Goal: Complete application form

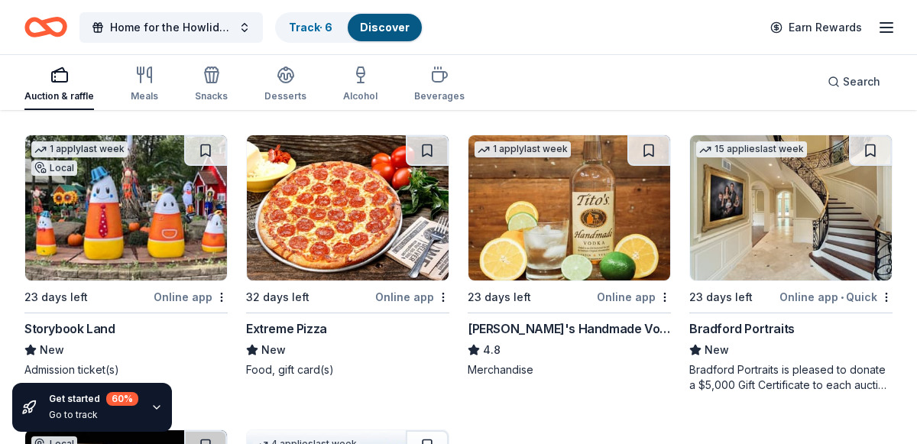
scroll to position [3365, 0]
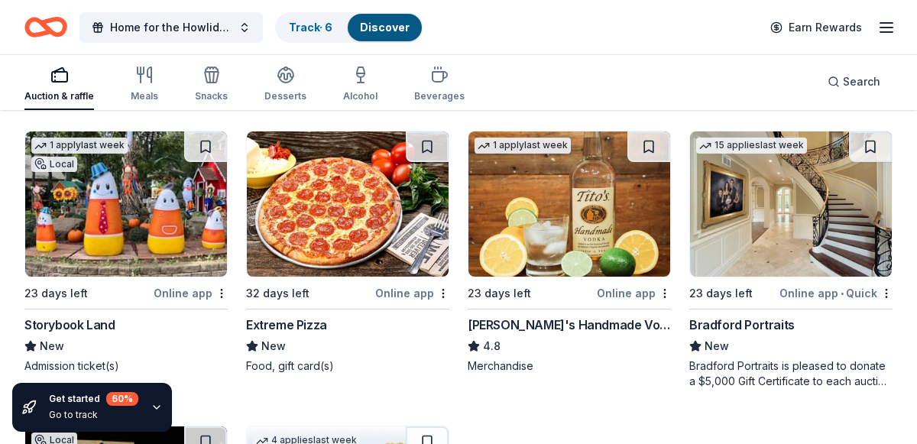
click at [546, 216] on img at bounding box center [570, 203] width 202 height 145
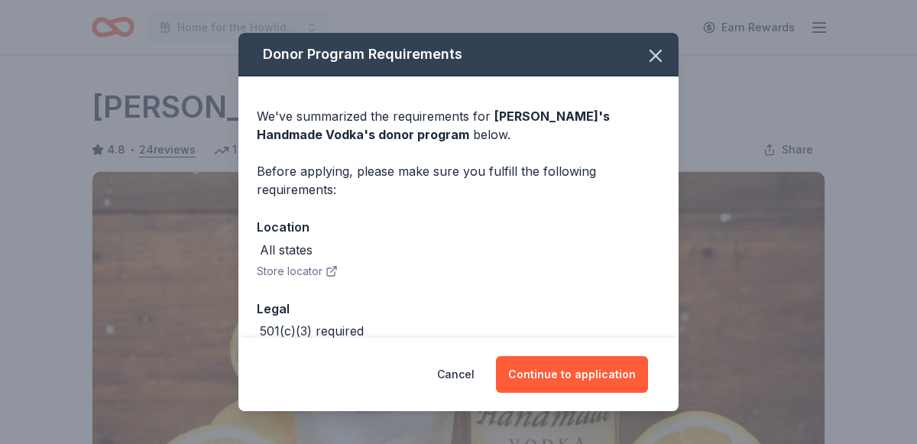
scroll to position [335, 0]
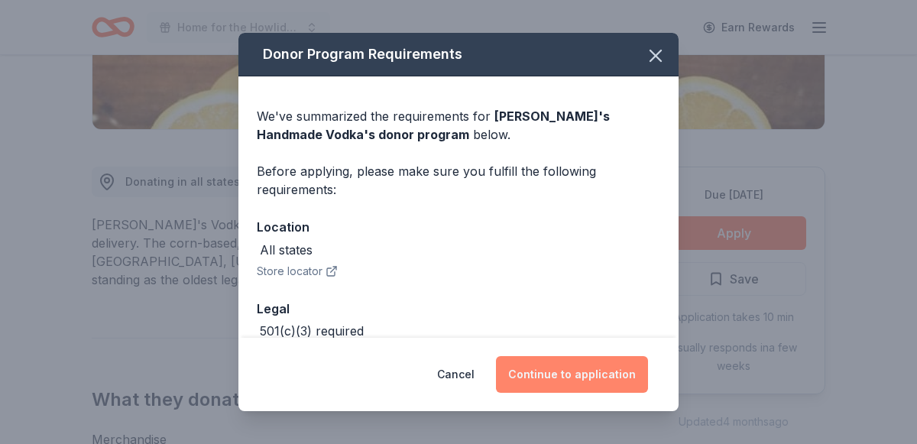
click at [590, 372] on button "Continue to application" at bounding box center [572, 374] width 152 height 37
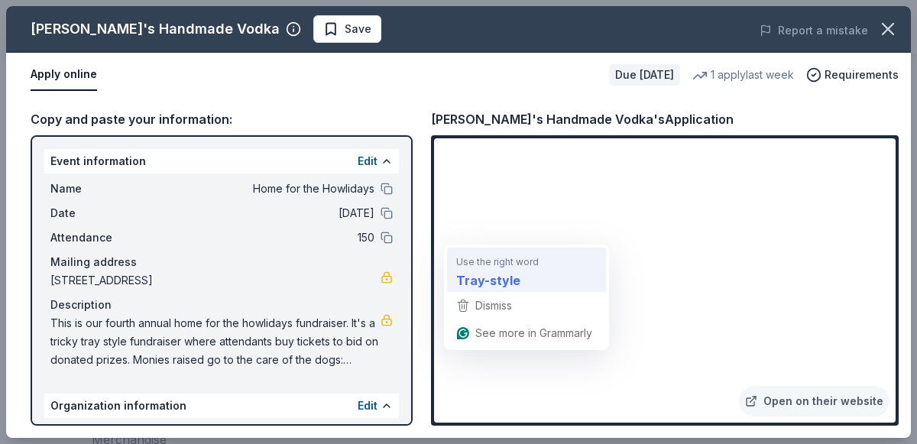
click at [487, 272] on strong "Tray-style" at bounding box center [488, 280] width 64 height 19
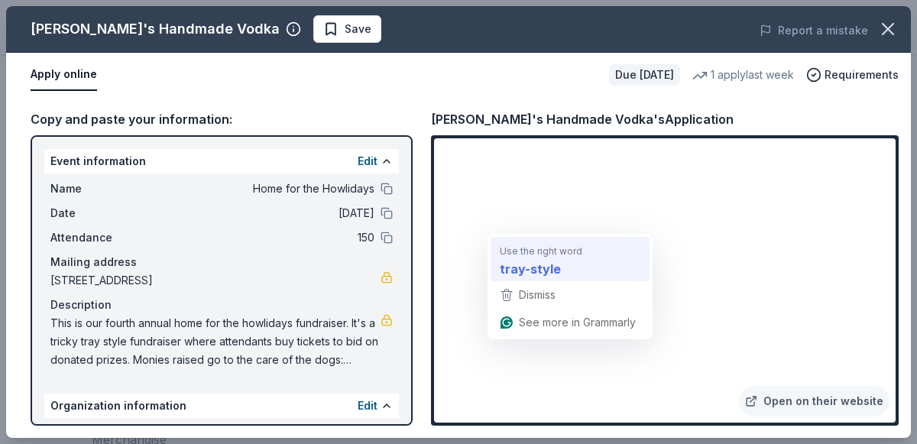
click at [518, 270] on strong "tray-style" at bounding box center [530, 268] width 61 height 19
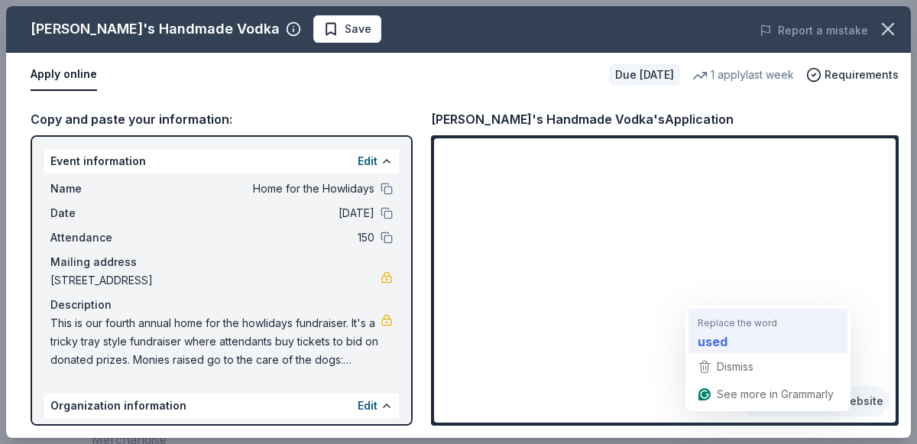
click at [715, 332] on strong "used" at bounding box center [713, 341] width 30 height 19
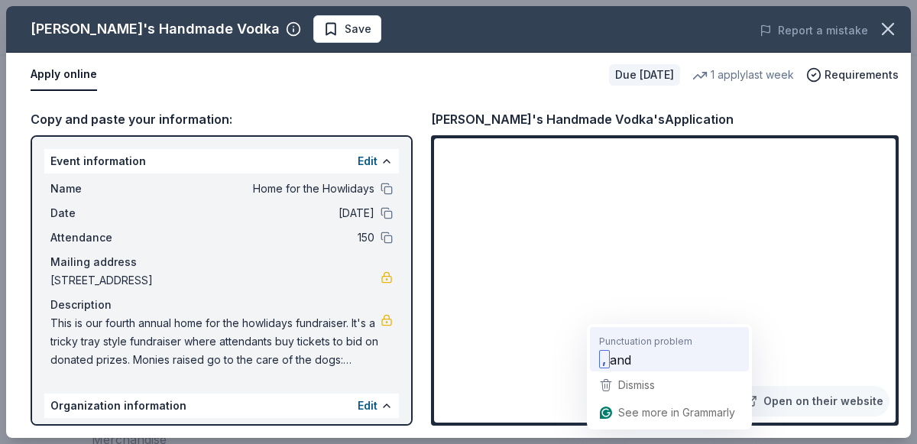
click at [618, 358] on span "and" at bounding box center [620, 359] width 21 height 19
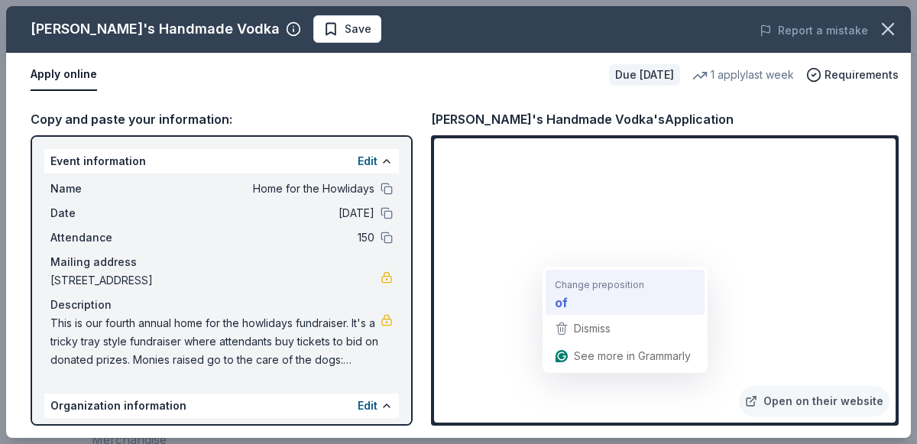
click at [564, 303] on strong "of" at bounding box center [561, 302] width 13 height 19
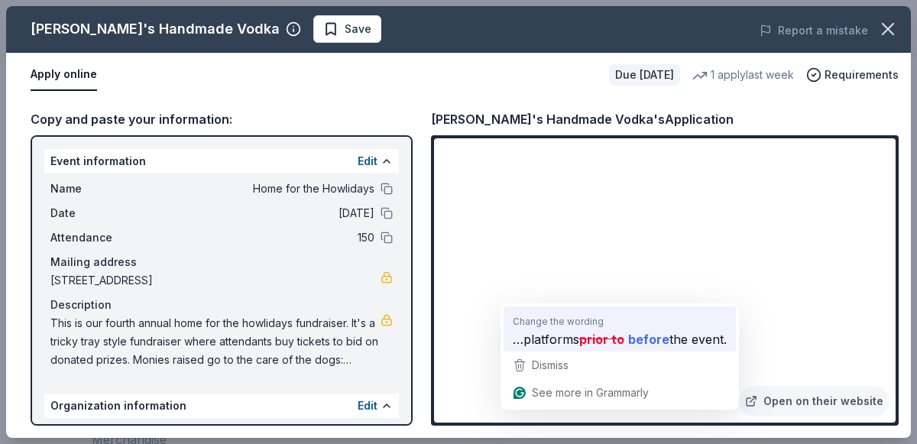
click at [563, 341] on span "…platforms" at bounding box center [546, 338] width 66 height 19
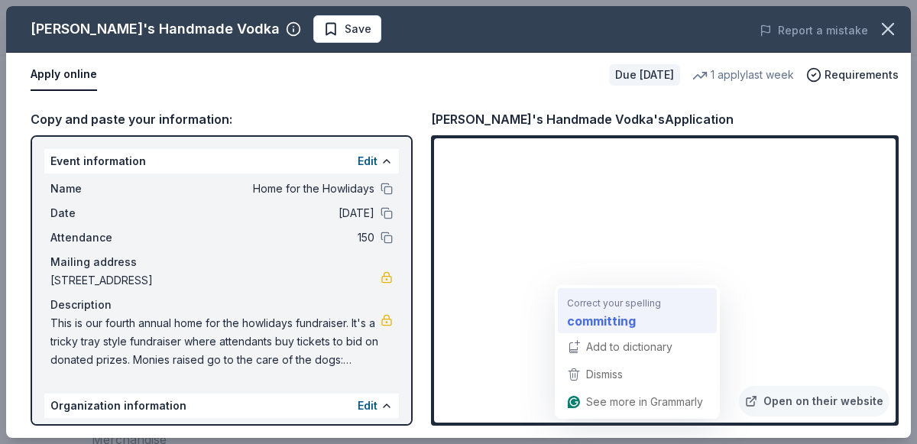
click at [596, 306] on span "Correct your spelling" at bounding box center [614, 302] width 94 height 15
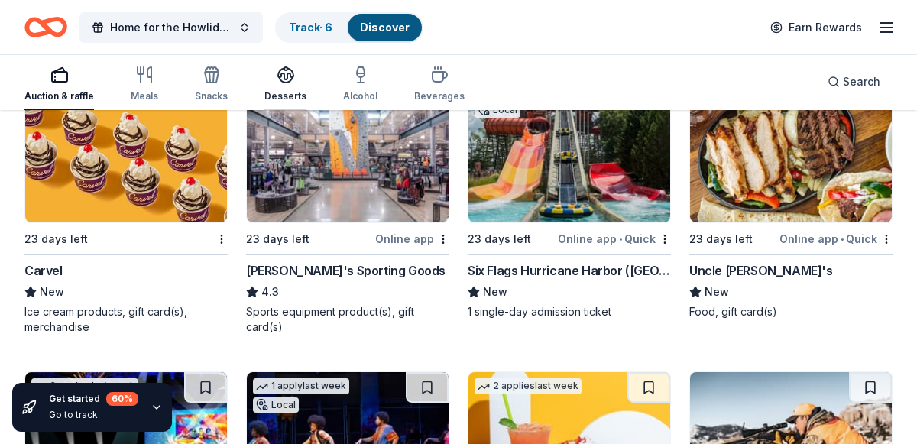
scroll to position [6666, 0]
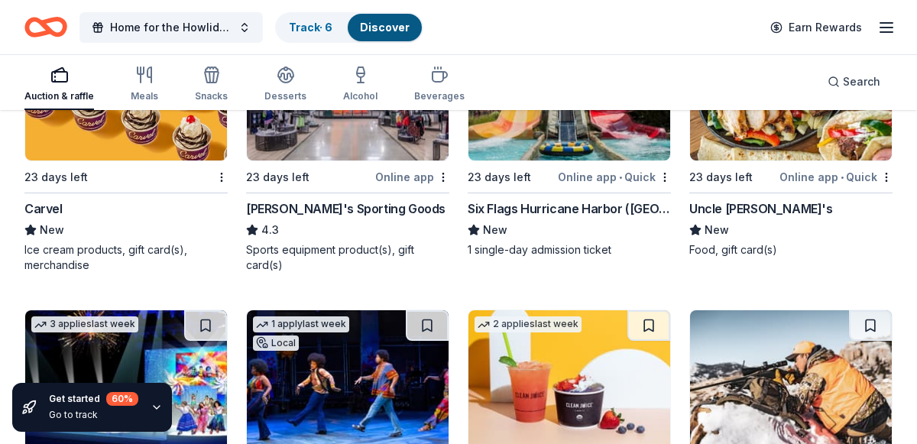
click at [268, 206] on div "Dick's Sporting Goods" at bounding box center [345, 208] width 199 height 18
